Goal: Task Accomplishment & Management: Complete application form

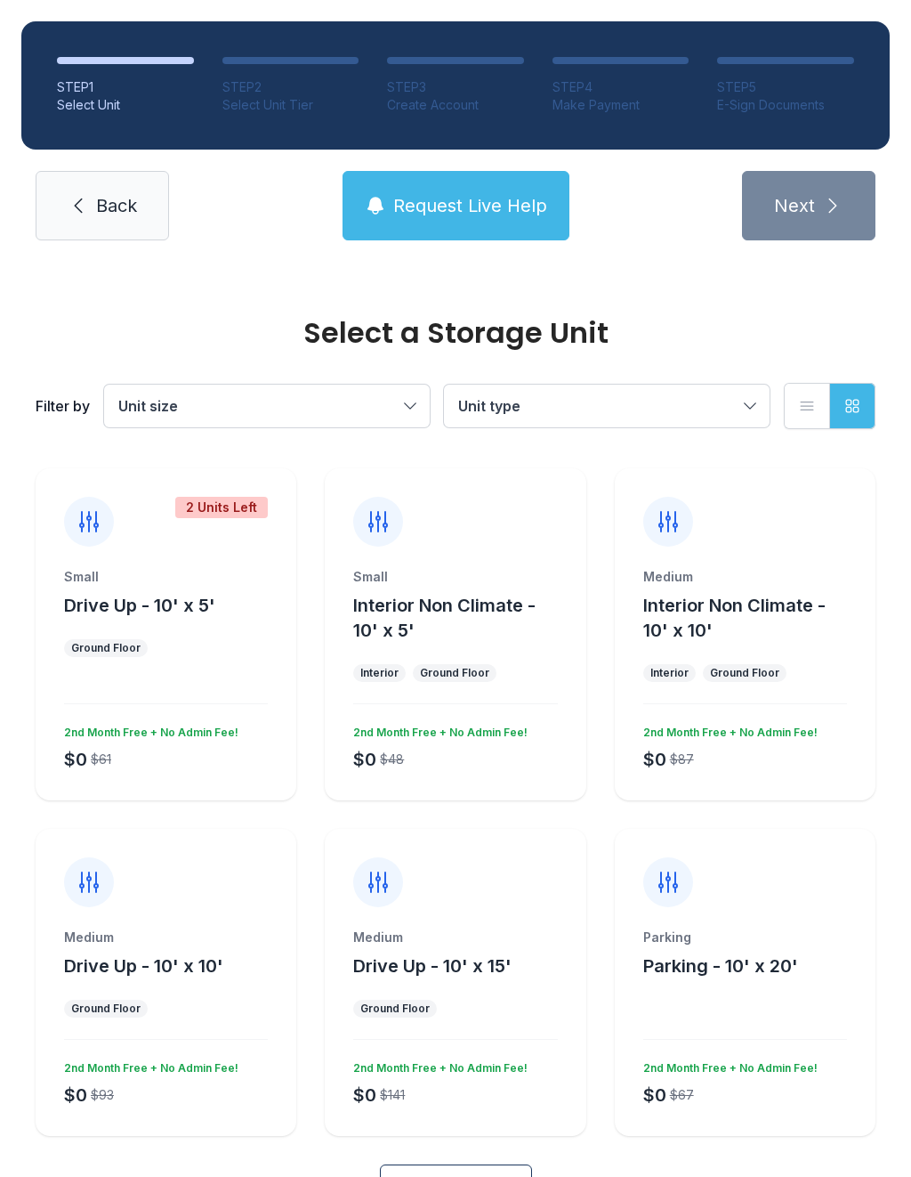
click at [447, 227] on button "Request Live Help" at bounding box center [456, 205] width 227 height 69
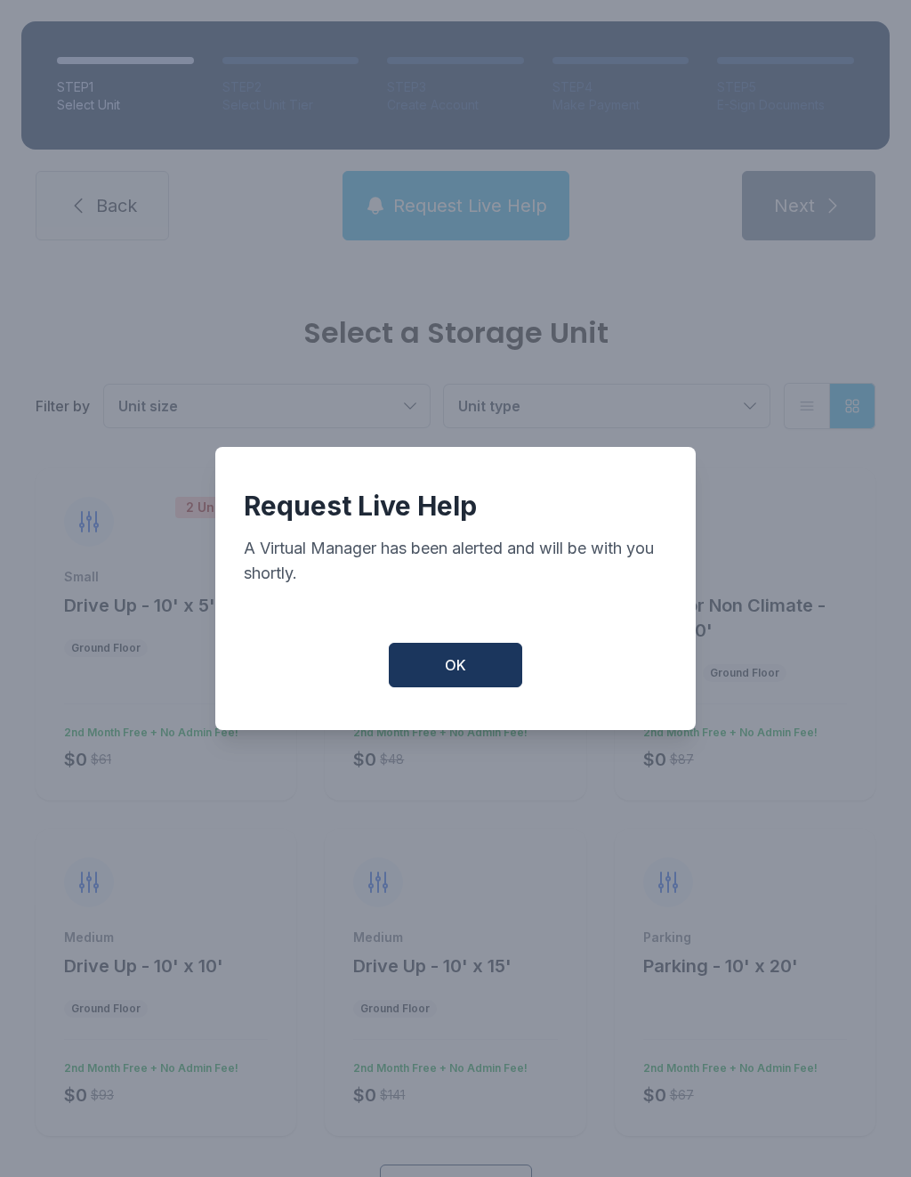
click at [451, 676] on span "OK" at bounding box center [455, 664] width 21 height 21
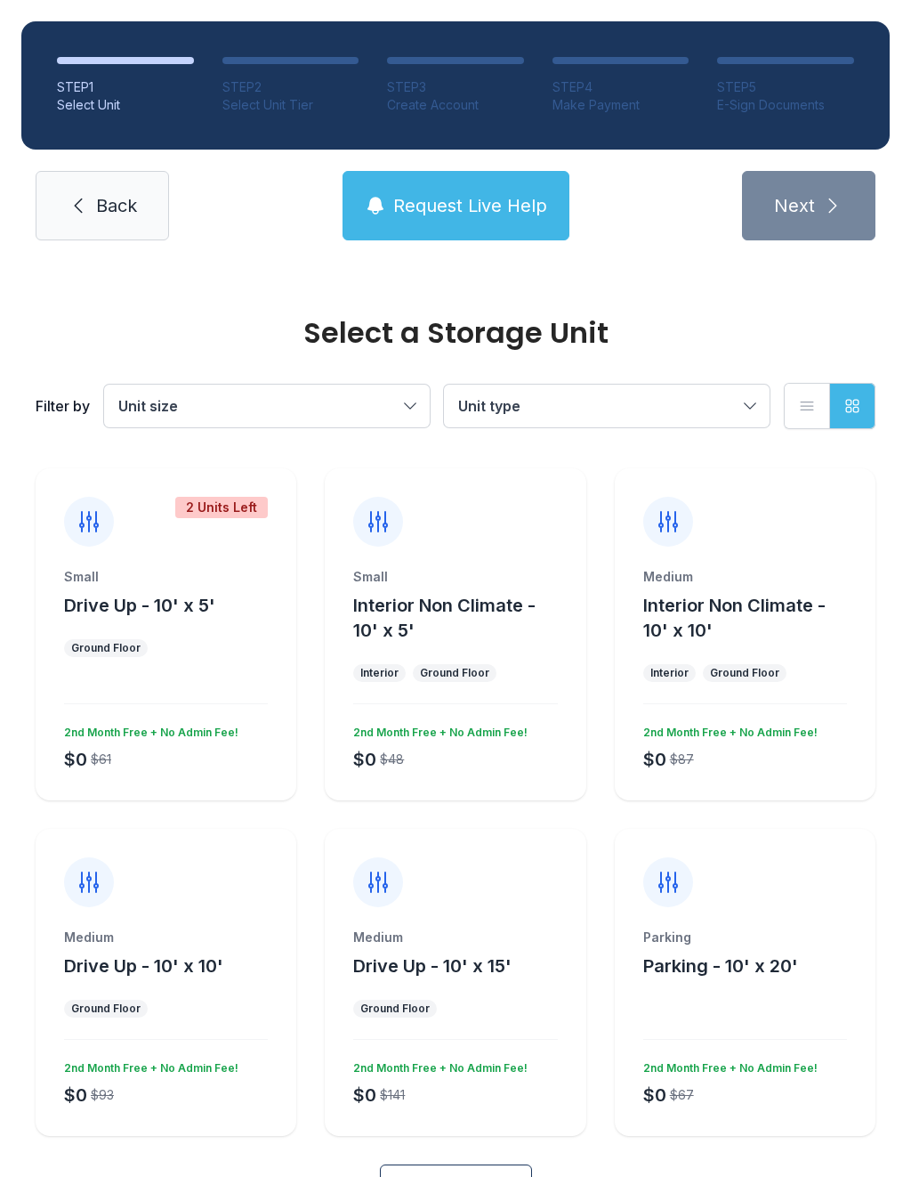
click at [85, 202] on icon at bounding box center [78, 205] width 21 height 21
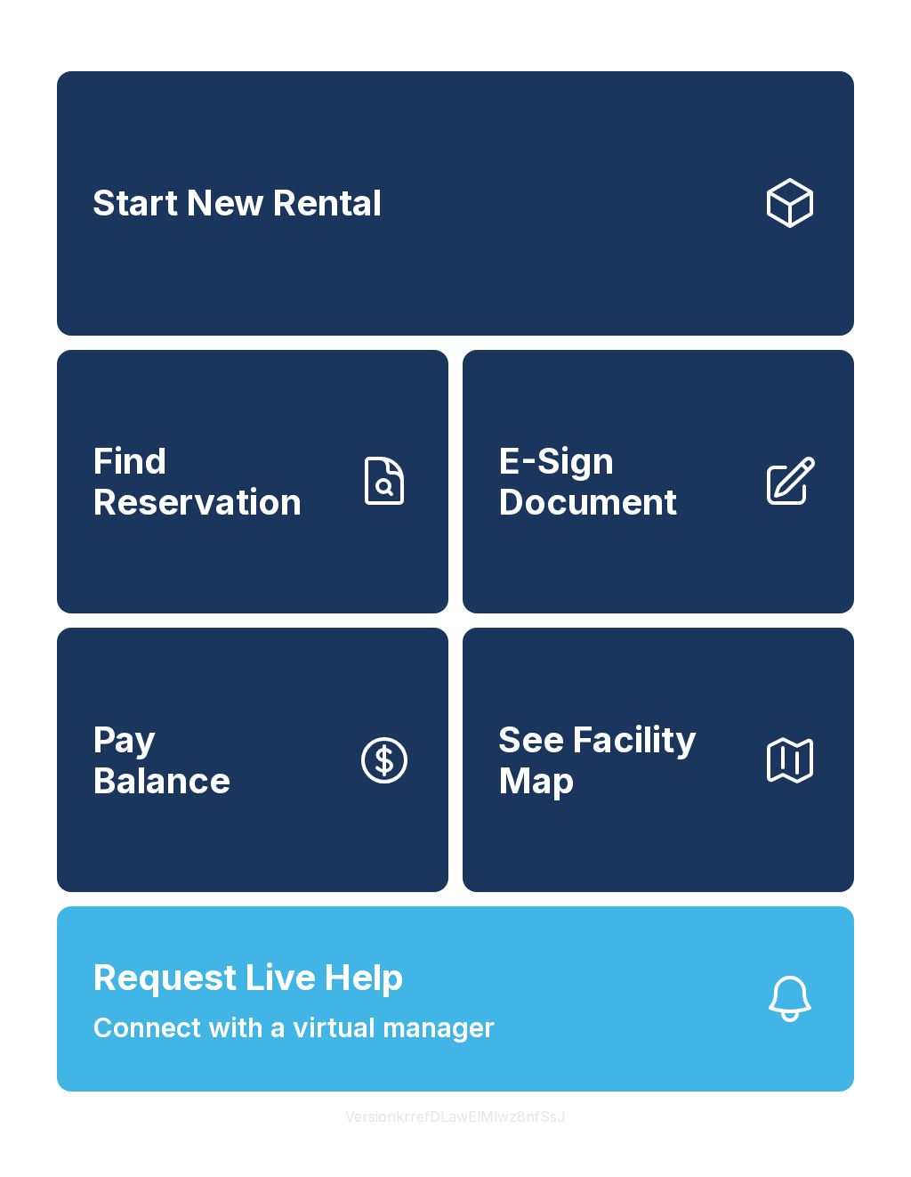
click at [638, 520] on span "E-Sign Document" at bounding box center [622, 481] width 249 height 81
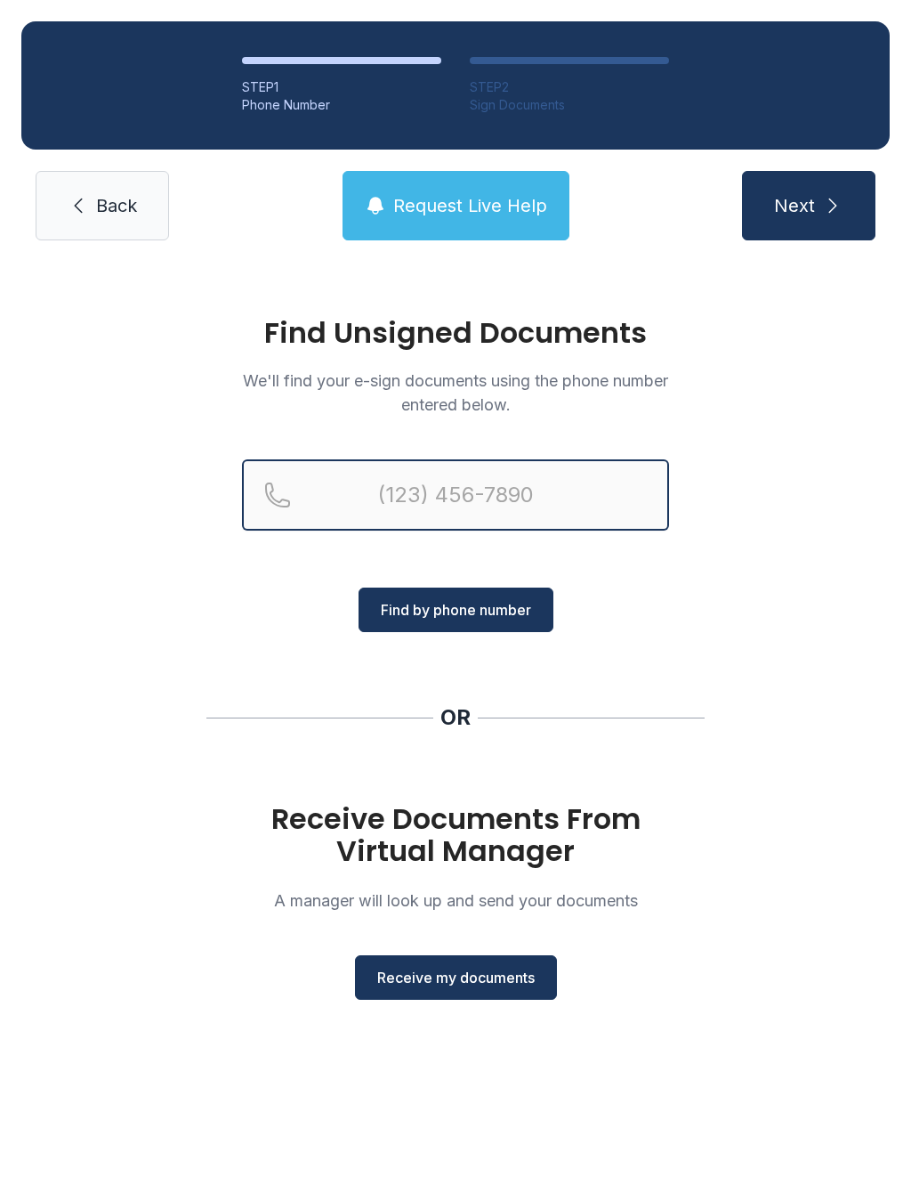
click at [482, 495] on input "Reservation phone number" at bounding box center [455, 494] width 427 height 71
type input "("
click at [719, 650] on div "Find Unsigned Documents We'll find your e-sign documents using the phone number…" at bounding box center [455, 666] width 911 height 809
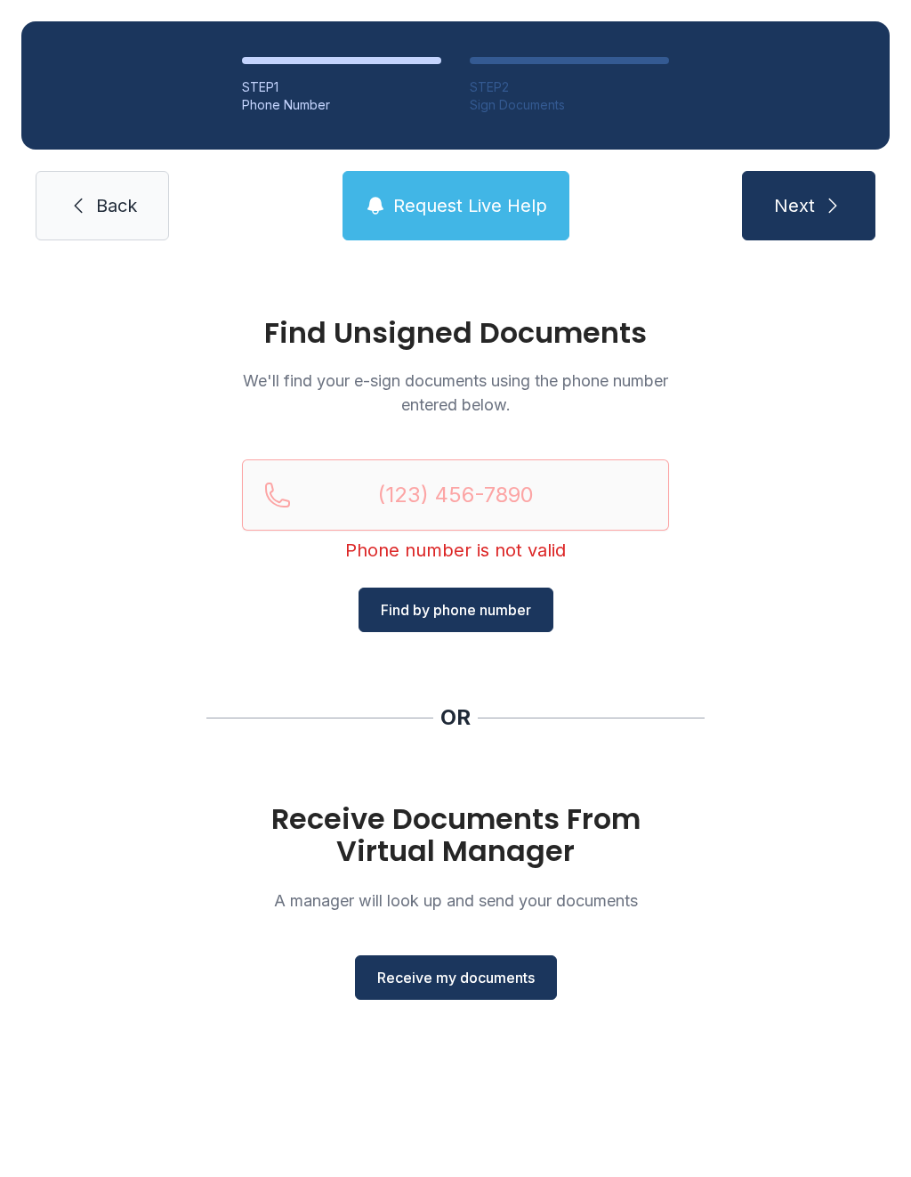
click at [480, 984] on span "Receive my documents" at bounding box center [456, 977] width 158 height 21
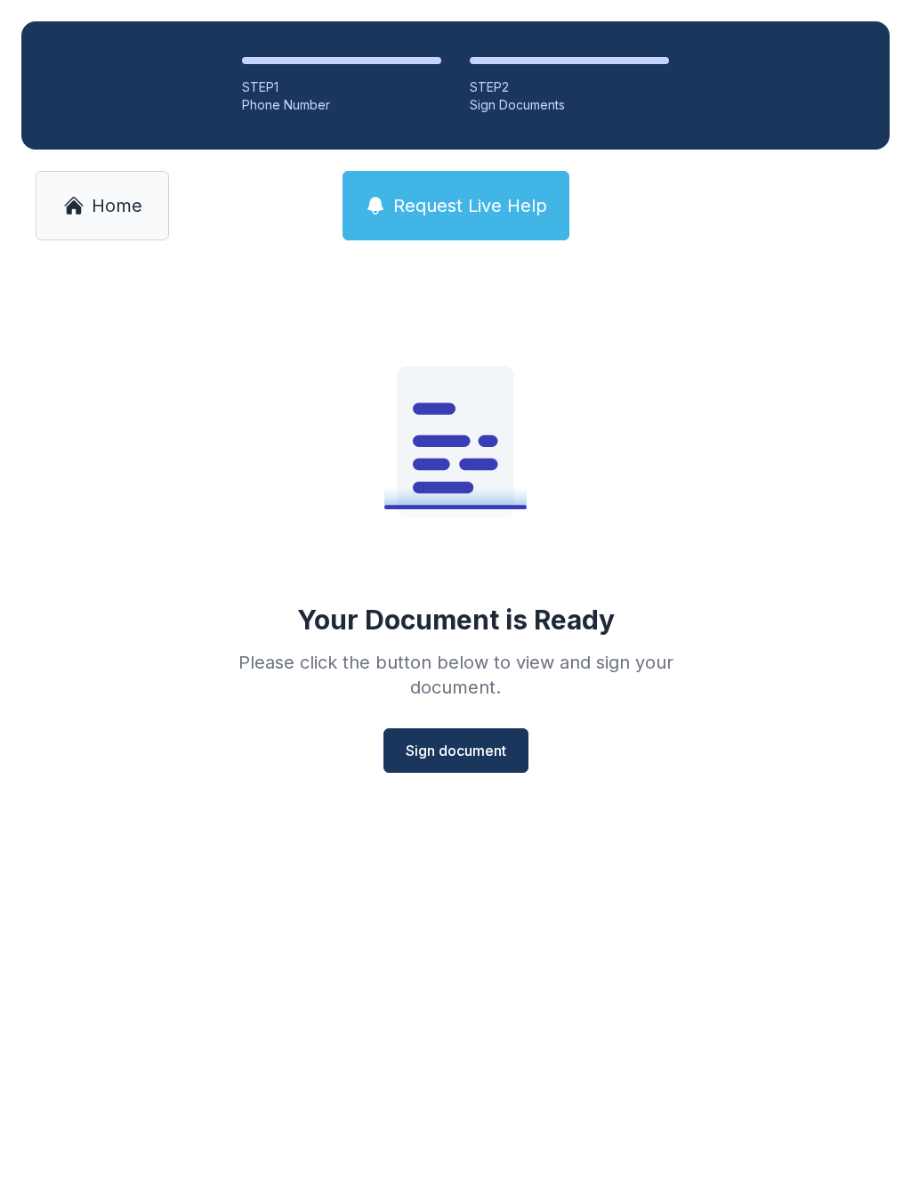
click at [444, 743] on span "Sign document" at bounding box center [456, 750] width 101 height 21
click at [115, 221] on link "Home" at bounding box center [103, 205] width 134 height 69
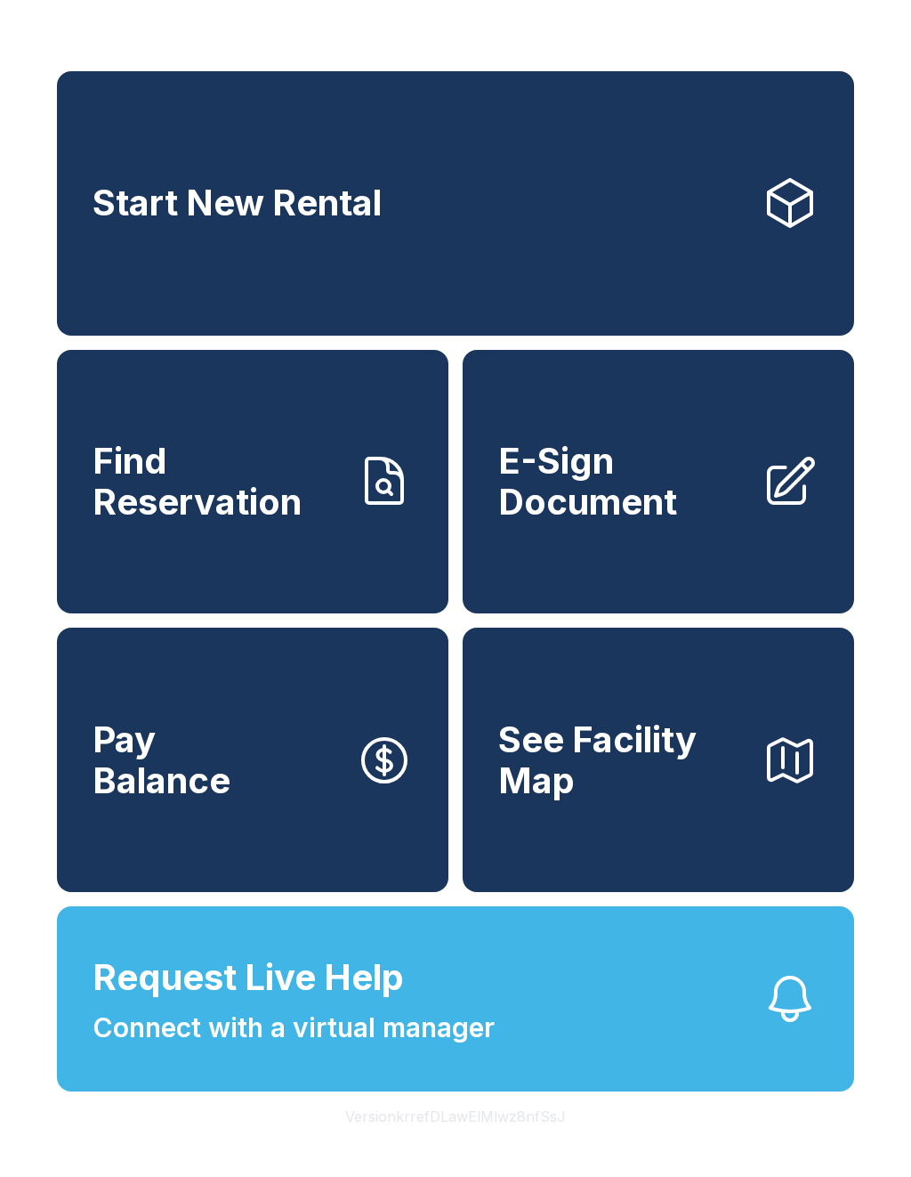
click at [609, 475] on span "E-Sign Document" at bounding box center [622, 481] width 249 height 81
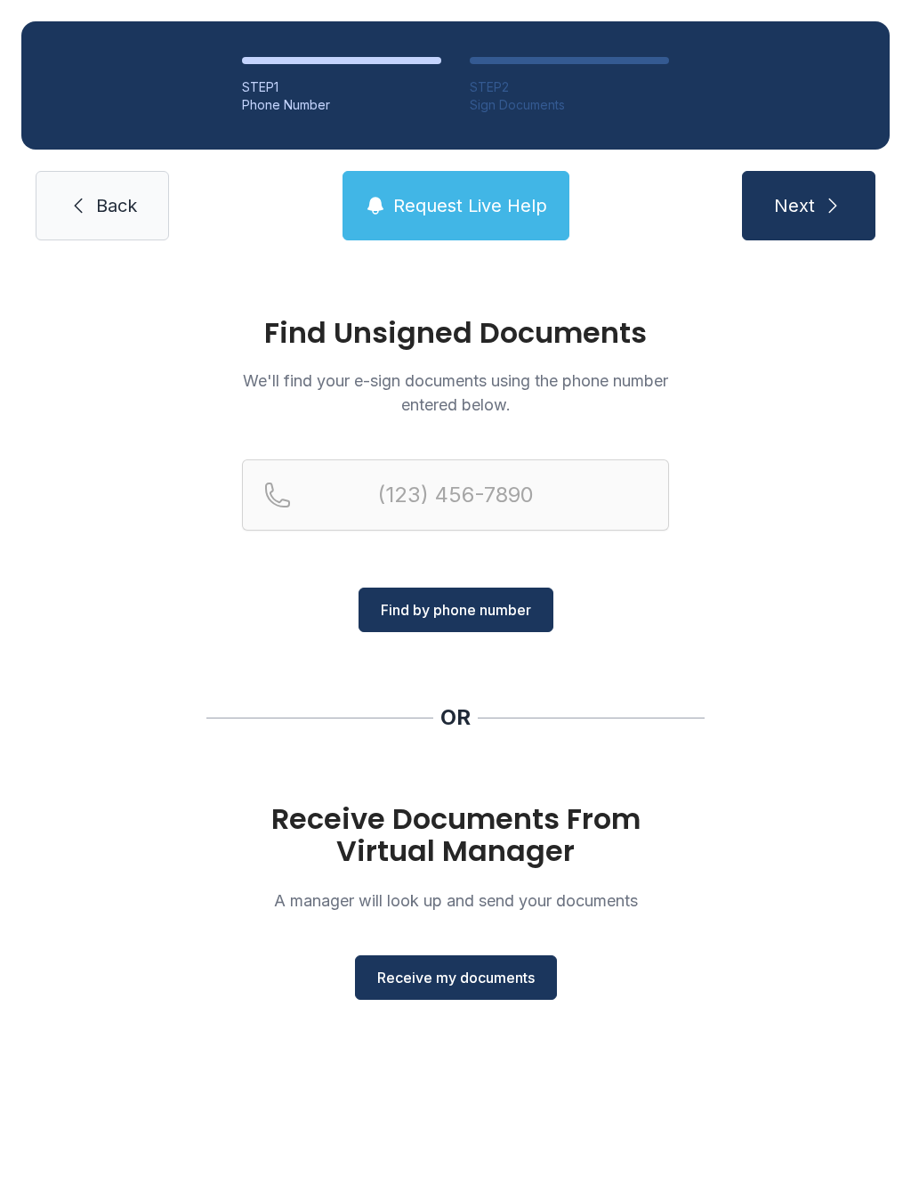
click at [475, 984] on span "Receive my documents" at bounding box center [456, 977] width 158 height 21
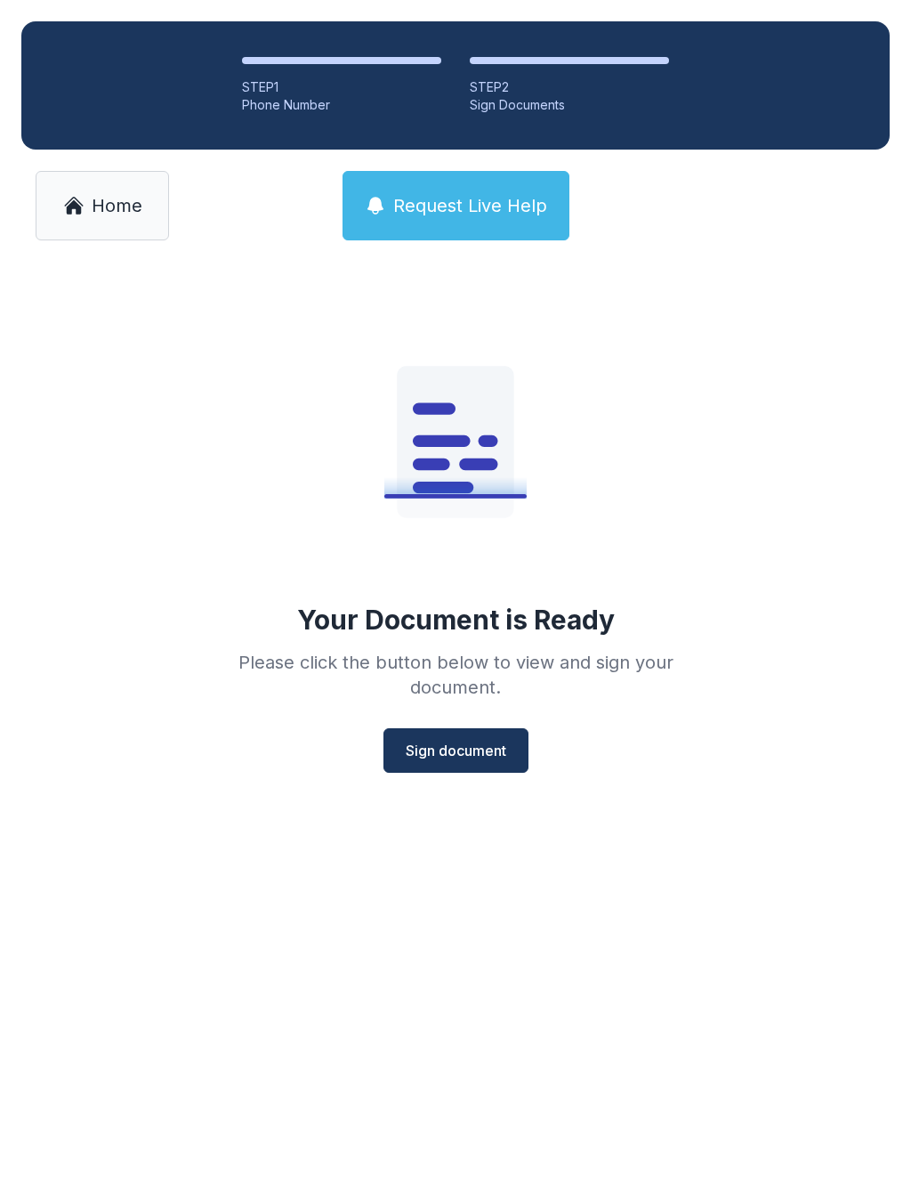
click at [441, 753] on span "Sign document" at bounding box center [456, 750] width 101 height 21
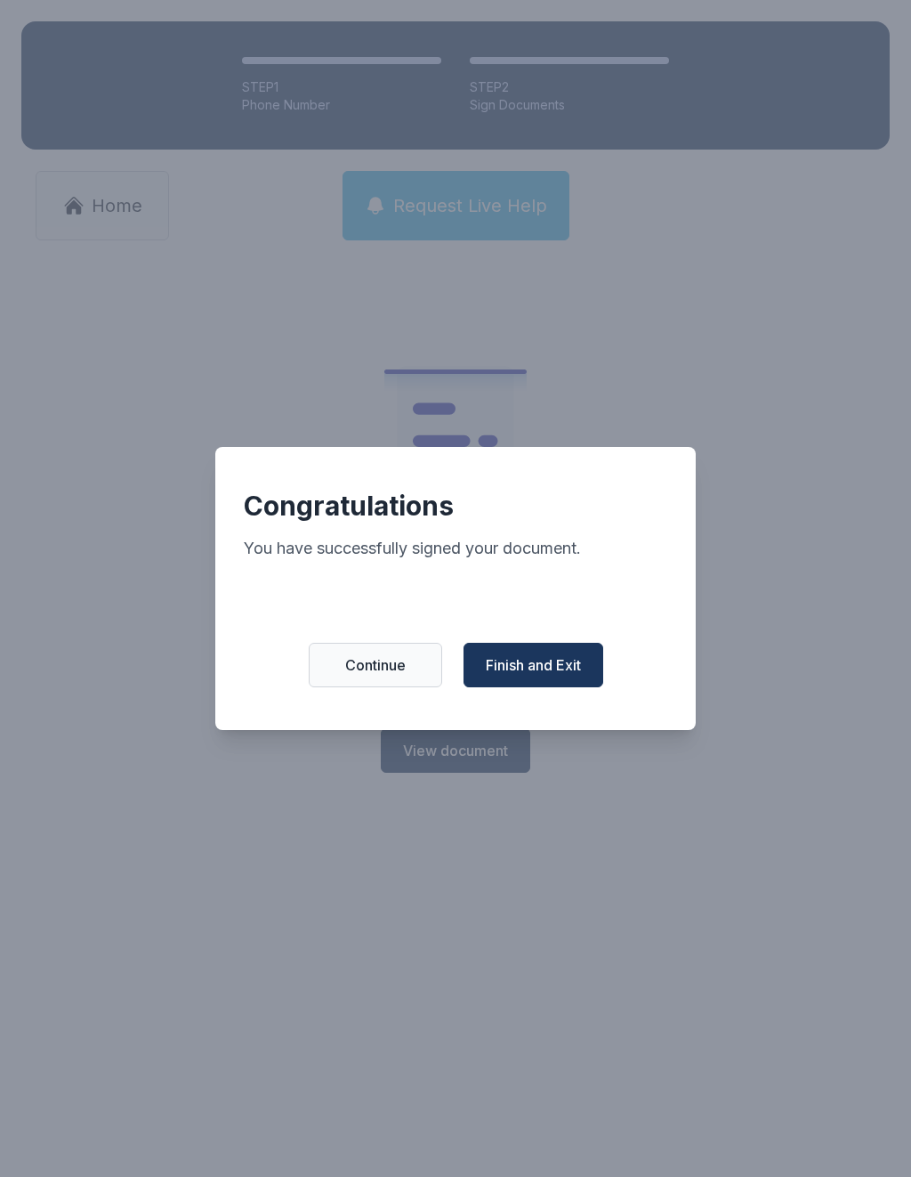
click at [524, 675] on span "Finish and Exit" at bounding box center [533, 664] width 95 height 21
